Goal: Information Seeking & Learning: Understand process/instructions

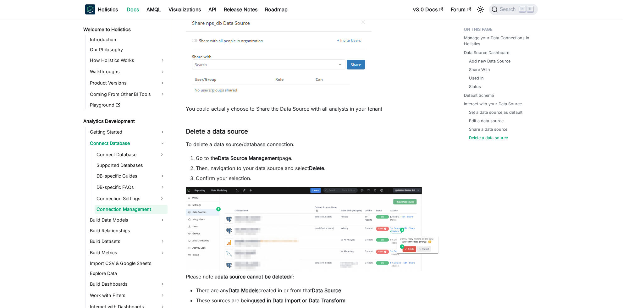
scroll to position [1451, 0]
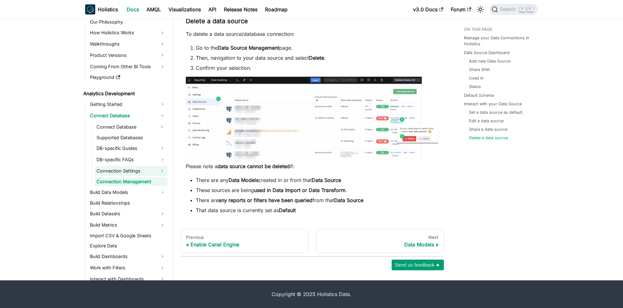
click at [164, 173] on button "Expand sidebar category 'Connection Settings'" at bounding box center [161, 171] width 11 height 10
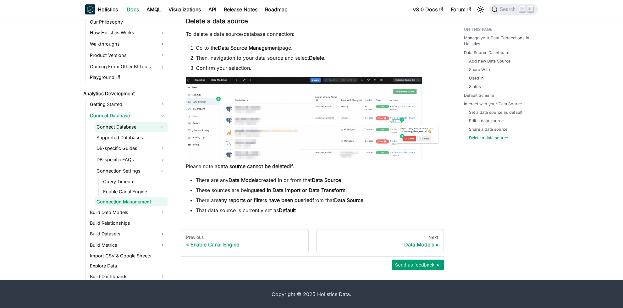
click at [162, 130] on button "Expand sidebar category 'Connect Database'" at bounding box center [161, 127] width 11 height 10
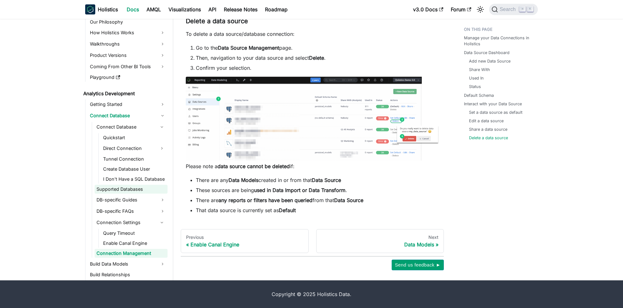
click at [158, 192] on link "Supported Databases" at bounding box center [131, 189] width 73 height 9
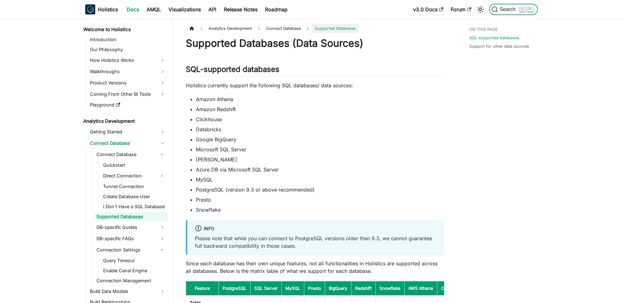
click at [511, 9] on span "Search" at bounding box center [509, 10] width 22 height 6
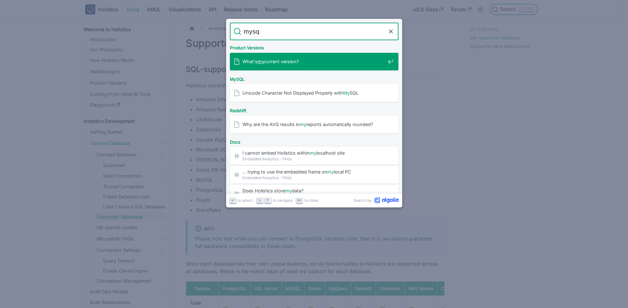
type input "mysql"
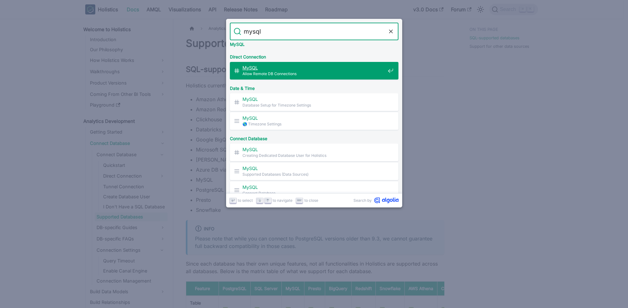
scroll to position [52, 0]
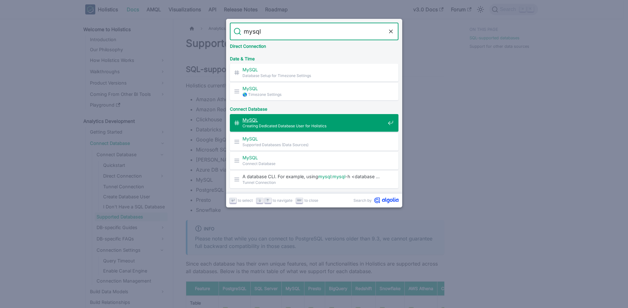
click at [333, 127] on span "Creating Dedicated Database User for Holistics" at bounding box center [313, 126] width 143 height 6
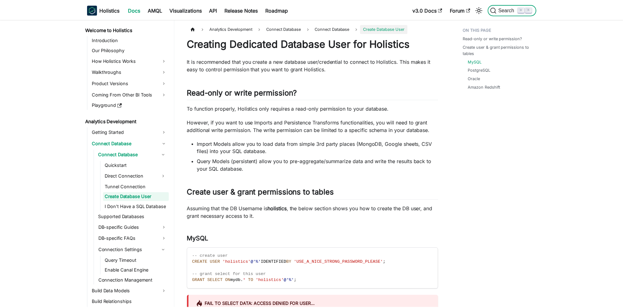
scroll to position [213, 0]
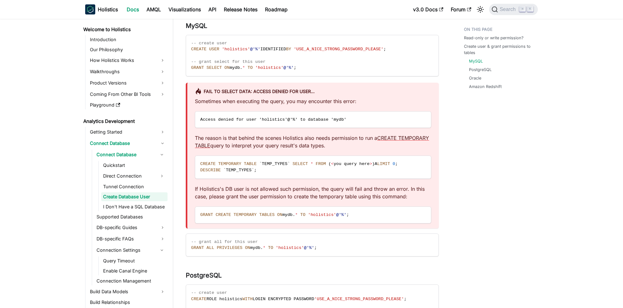
click at [359, 132] on div "Sometimes when executing the query, you may encounter this error: Access denied…" at bounding box center [313, 160] width 236 height 126
click at [309, 141] on p "The reason is that behind the scenes Holistics also needs permission to run a C…" at bounding box center [313, 141] width 236 height 15
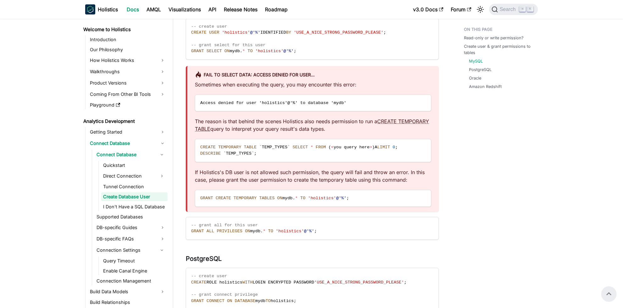
scroll to position [193, 0]
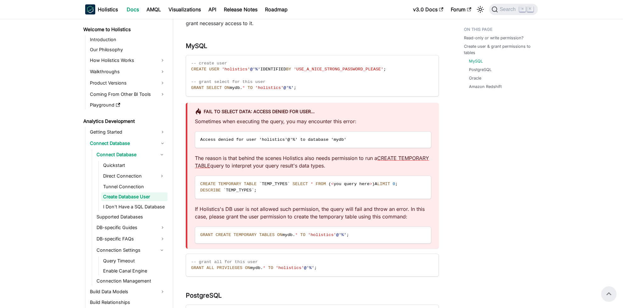
click at [331, 203] on div "Sometimes when executing the query, you may encounter this error: Access denied…" at bounding box center [313, 181] width 236 height 126
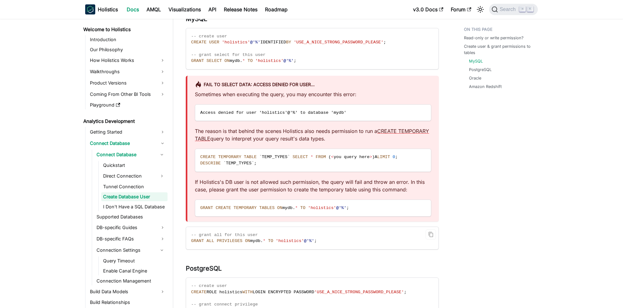
scroll to position [223, 0]
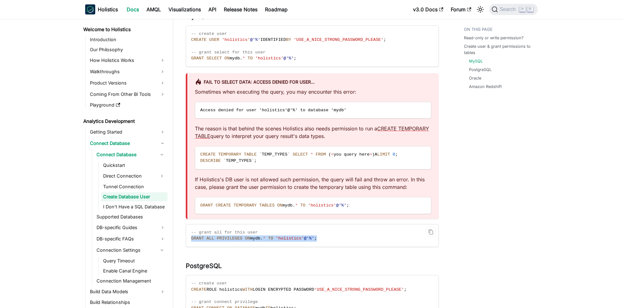
drag, startPoint x: 191, startPoint y: 240, endPoint x: 325, endPoint y: 240, distance: 134.3
click at [325, 240] on code "-- grant all for this user GRANT ALL PRIVILEGES ON mydb . * TO 'holistics' @'%'…" at bounding box center [312, 236] width 252 height 22
copy span "GRANT ALL PRIVILEGES ON mydb . * TO 'holistics' @'%' ;"
click at [249, 112] on span "Access denied for user 'holistics'@'%' to database 'mydb'" at bounding box center [273, 110] width 146 height 5
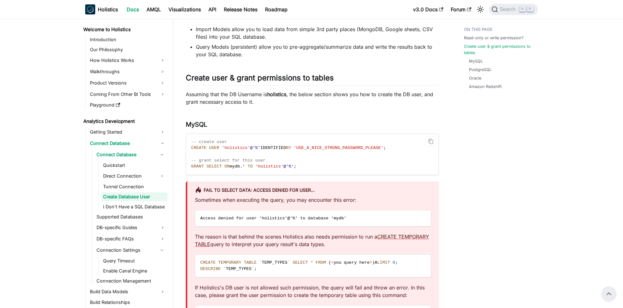
click at [334, 149] on span "'USE_A_NICE_STRONG_PASSWORD_PLEASE'" at bounding box center [339, 148] width 90 height 5
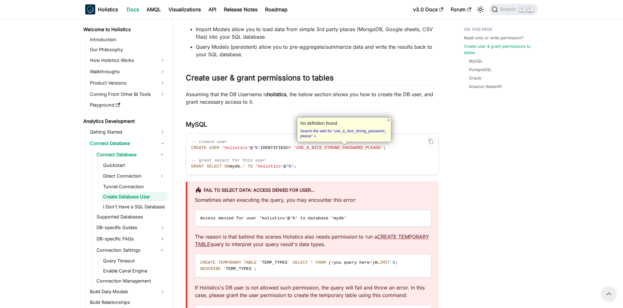
click at [384, 157] on code "-- create user CREATE USER 'holistics' @'%' IDENTIFIED BY 'USE_A_NICE_STRONG_PA…" at bounding box center [312, 154] width 252 height 41
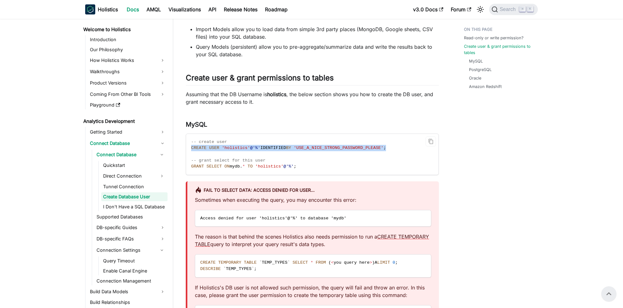
drag, startPoint x: 394, startPoint y: 146, endPoint x: 191, endPoint y: 148, distance: 203.8
click at [191, 148] on code "-- create user CREATE USER 'holistics' @'%' IDENTIFIED BY 'USE_A_NICE_STRONG_PA…" at bounding box center [312, 154] width 252 height 41
copy span "CREATE USER 'holistics' @'%' IDENTIFIED BY 'USE_A_NICE_STRONG_PASSWORD_PLEASE' ;"
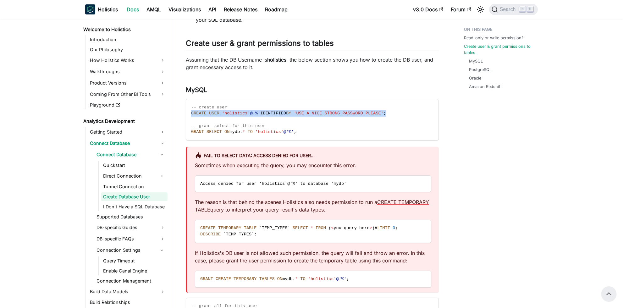
scroll to position [128, 0]
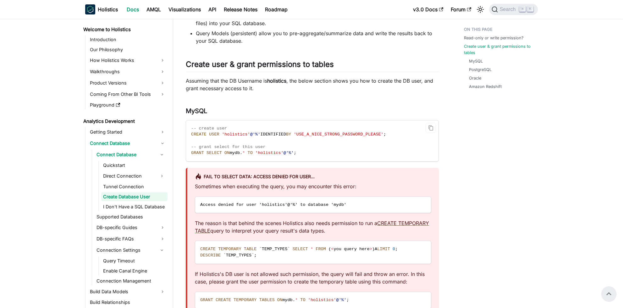
click at [387, 131] on code "-- create user CREATE USER 'holistics' @'%' IDENTIFIED BY 'USE_A_NICE_STRONG_PA…" at bounding box center [312, 140] width 252 height 41
drag, startPoint x: 393, startPoint y: 136, endPoint x: 189, endPoint y: 134, distance: 204.7
click at [189, 134] on code "-- create user CREATE USER 'holistics' @'%' IDENTIFIED BY 'USE_A_NICE_STRONG_PA…" at bounding box center [312, 140] width 252 height 41
click at [217, 149] on span "-- grant select for this user" at bounding box center [228, 147] width 75 height 5
click at [199, 153] on span "GRANT" at bounding box center [197, 153] width 13 height 5
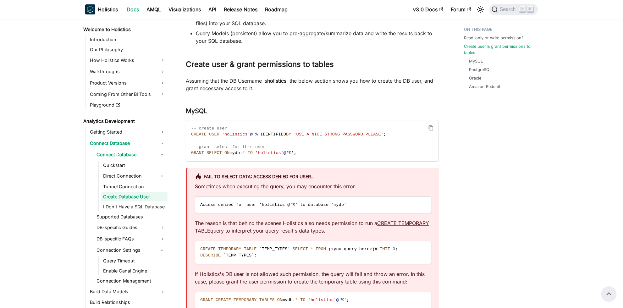
click at [273, 134] on span "IDENTIFIED" at bounding box center [273, 134] width 26 height 5
copy span "IDENTIFIED"
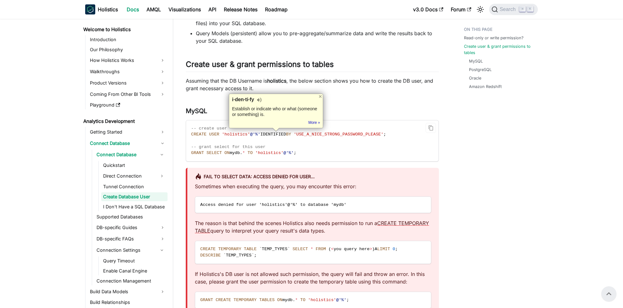
click at [304, 159] on code "-- create user CREATE USER 'holistics' @'%' IDENTIFIED BY 'USE_A_NICE_STRONG_PA…" at bounding box center [312, 140] width 252 height 41
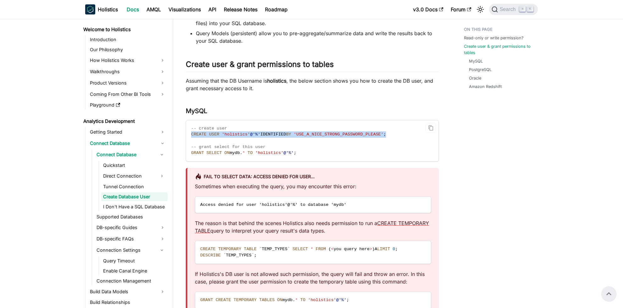
drag, startPoint x: 404, startPoint y: 134, endPoint x: 189, endPoint y: 135, distance: 214.8
click at [189, 135] on code "-- create user CREATE USER 'holistics' @'%' IDENTIFIED BY 'USE_A_NICE_STRONG_PA…" at bounding box center [312, 140] width 252 height 41
copy span "CREATE USER 'holistics' @'%' IDENTIFIED BY 'USE_A_NICE_STRONG_PASSWORD_PLEASE' ;"
click at [255, 151] on span at bounding box center [254, 153] width 3 height 5
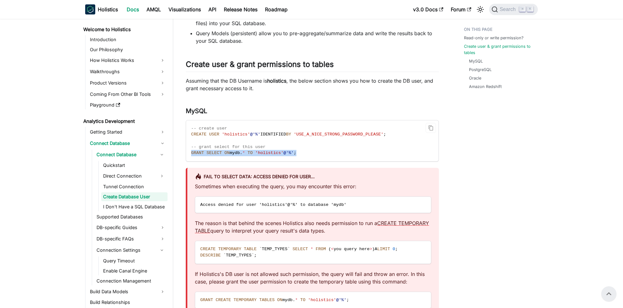
drag, startPoint x: 311, startPoint y: 153, endPoint x: 190, endPoint y: 156, distance: 121.1
click at [190, 156] on code "-- create user CREATE USER 'holistics' @'%' IDENTIFIED BY 'USE_A_NICE_STRONG_PA…" at bounding box center [312, 140] width 252 height 41
copy span "GRANT SELECT ON mydb . * TO 'holistics' @'%' ;"
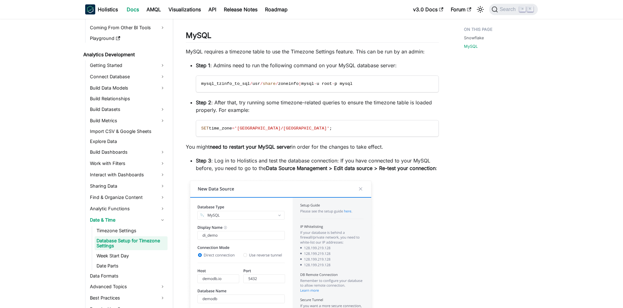
scroll to position [445, 0]
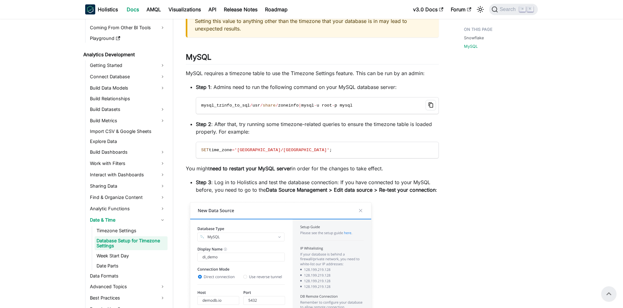
click at [431, 106] on icon "Copy code to clipboard" at bounding box center [431, 105] width 6 height 6
drag, startPoint x: 302, startPoint y: 106, endPoint x: 201, endPoint y: 105, distance: 101.3
click at [201, 105] on span "mysql_tzinfo_to_sql / usr / share / zoneinfo | mysql - u root - p mysql" at bounding box center [276, 105] width 151 height 5
click at [281, 137] on li "Step 2 : After that, try running some timezone-related queries to ensure the ti…" at bounding box center [317, 139] width 243 height 38
click at [429, 104] on icon "Copy code to clipboard" at bounding box center [431, 105] width 6 height 6
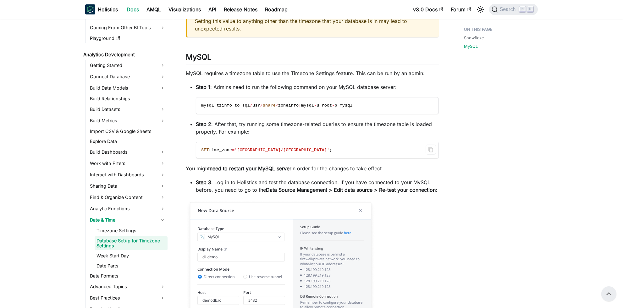
click at [302, 147] on code "SET time_zone = 'Asia/Singapore' ;" at bounding box center [317, 150] width 242 height 16
click at [432, 150] on icon "Copy code to clipboard" at bounding box center [431, 150] width 2 height 2
click at [351, 148] on code "SET time_zone = 'Asia/Singapore' ;" at bounding box center [317, 150] width 242 height 16
click at [506, 146] on div "Snowflake MySQL" at bounding box center [498, 75] width 93 height 992
